Goal: Task Accomplishment & Management: Complete application form

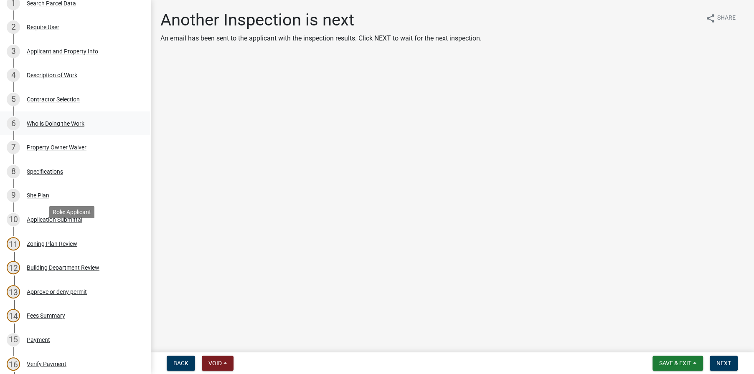
scroll to position [250, 0]
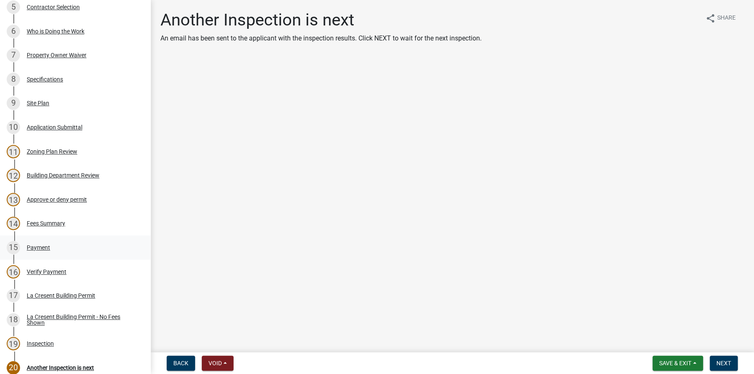
click at [42, 245] on div "Payment" at bounding box center [38, 248] width 23 height 6
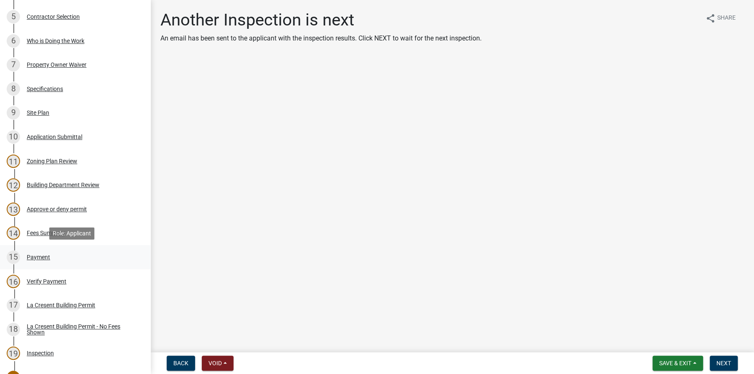
scroll to position [250, 0]
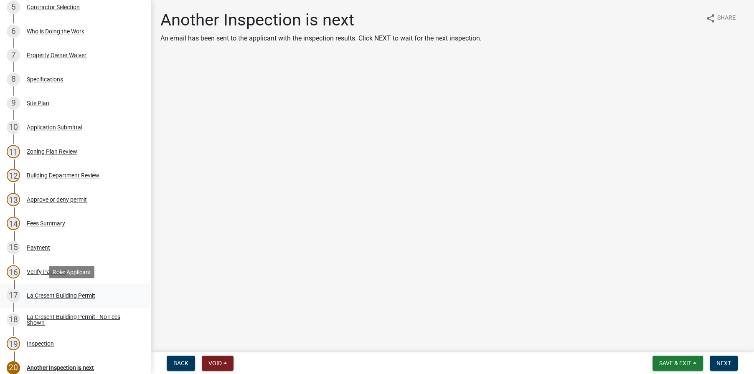
click at [67, 296] on div "La Cresent Building Permit" at bounding box center [61, 296] width 68 height 6
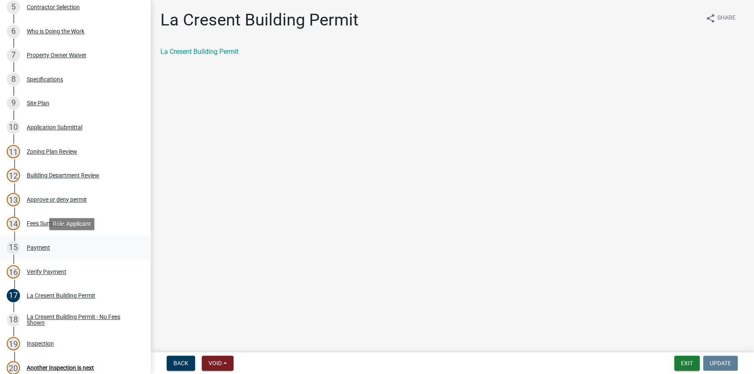
click at [38, 245] on div "Payment" at bounding box center [38, 248] width 23 height 6
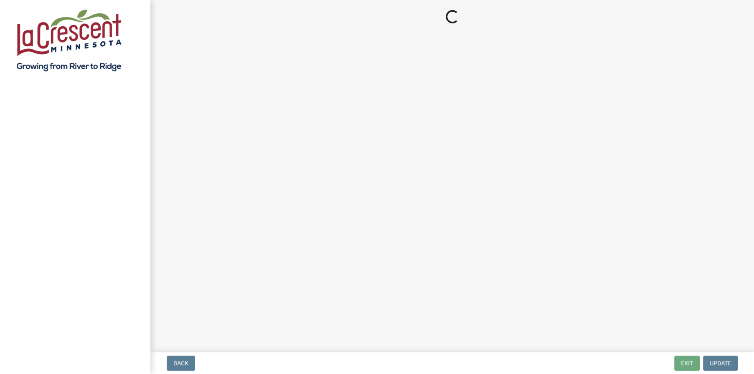
select select "3: 3"
